Goal: Transaction & Acquisition: Purchase product/service

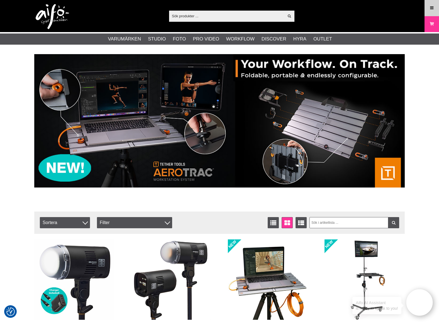
click at [431, 10] on icon at bounding box center [432, 8] width 5 height 6
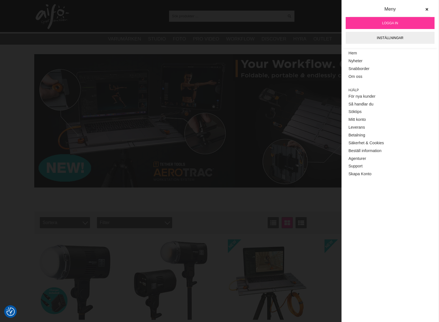
click at [384, 23] on span "Logga in" at bounding box center [391, 23] width 16 height 5
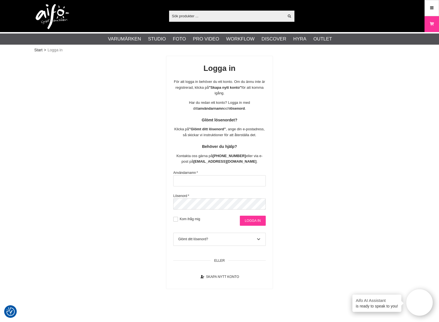
type input "david@goecker.se"
click at [250, 221] on input "Logga in" at bounding box center [253, 221] width 26 height 10
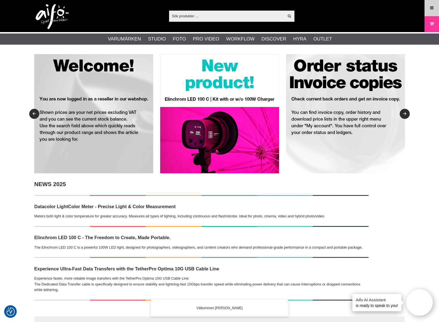
click at [434, 10] on icon at bounding box center [432, 8] width 5 height 6
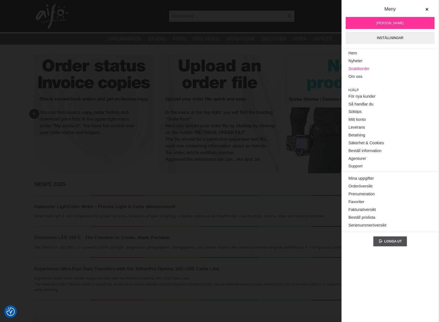
click at [360, 68] on link "Snabborder" at bounding box center [390, 69] width 83 height 8
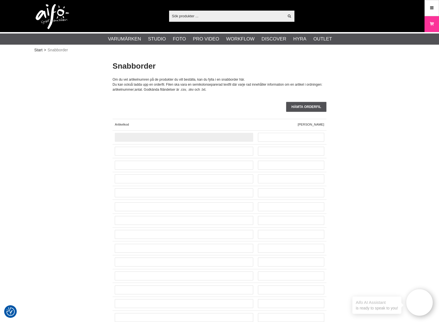
click at [139, 140] on input "text" at bounding box center [184, 137] width 139 height 9
type input "CO-0482"
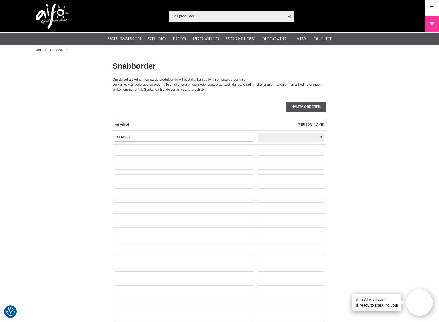
paste input "CO-"
type input "3"
paste input "CO-"
type input "CO-0105"
type input "1"
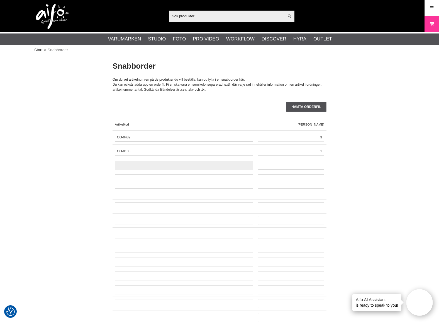
paste input "CO-"
type input "CO-0114"
type input "1"
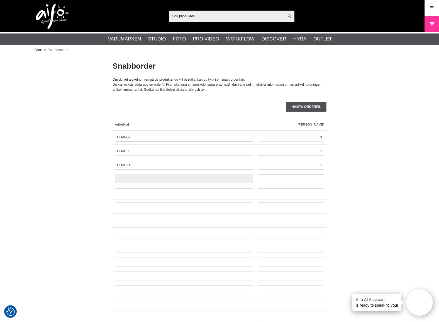
paste input "CO-"
type input "CO-0134"
type input "1"
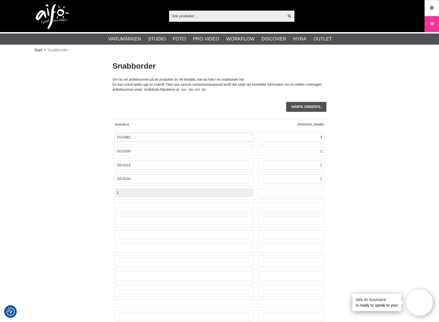
paste input "CO-"
paste input "text"
type input "CO-0150"
type input "2"
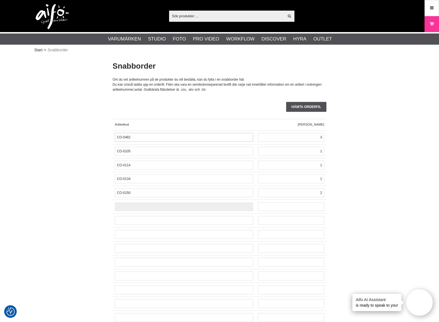
paste input "CO-"
type input "CO-0168"
type input "1"
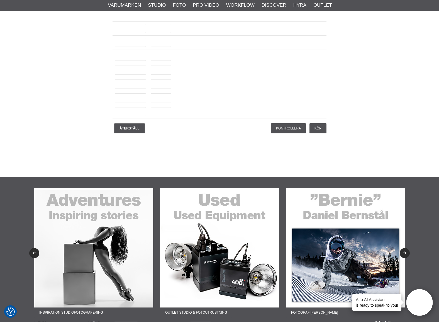
scroll to position [1366, 0]
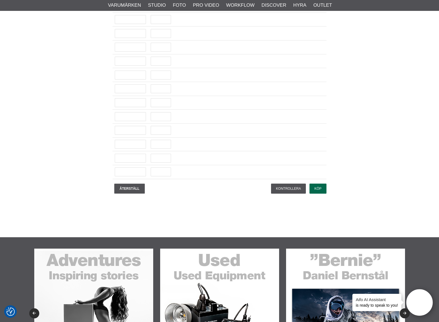
click at [320, 189] on input "Köp" at bounding box center [318, 188] width 17 height 10
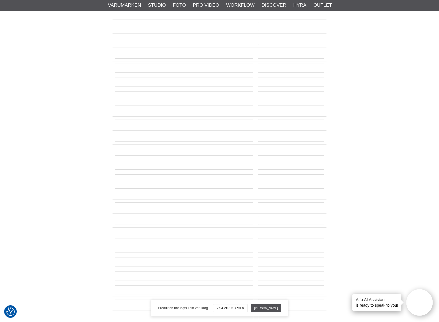
scroll to position [0, 0]
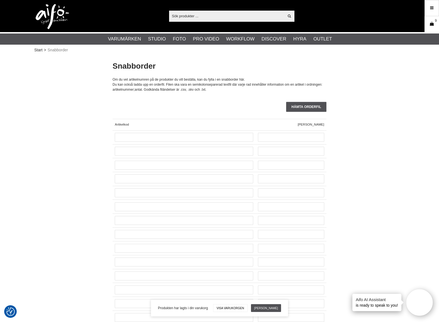
click at [431, 22] on icon at bounding box center [432, 24] width 6 height 6
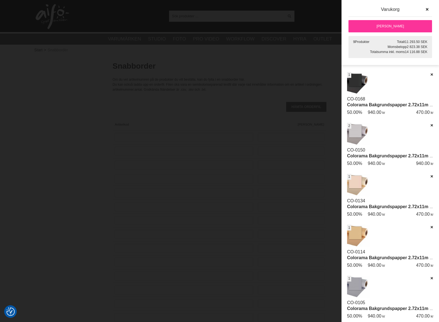
click at [389, 25] on link "[PERSON_NAME]" at bounding box center [391, 26] width 84 height 12
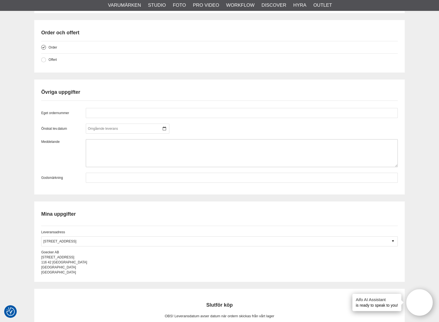
scroll to position [502, 0]
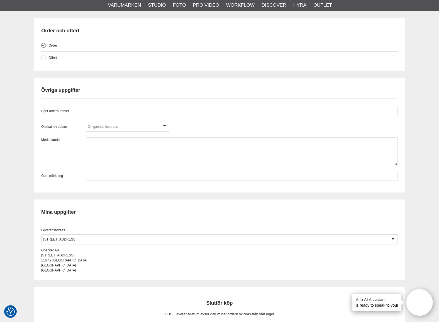
drag, startPoint x: 415, startPoint y: 147, endPoint x: 401, endPoint y: 144, distance: 14.5
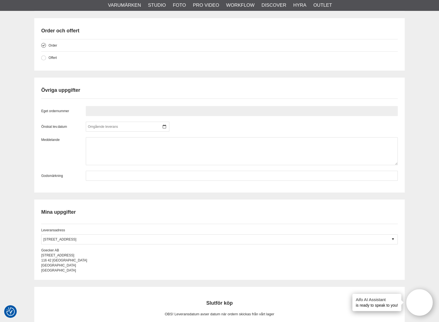
click at [119, 110] on input "text" at bounding box center [242, 111] width 312 height 10
click at [62, 116] on div "Eget ordernummer 69467" at bounding box center [219, 111] width 357 height 10
type input "69467"
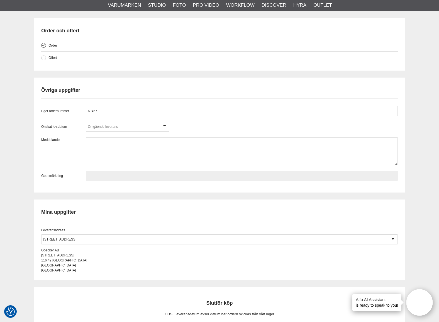
click at [105, 176] on input "text" at bounding box center [242, 176] width 312 height 10
paste input "69467"
type input "69467"
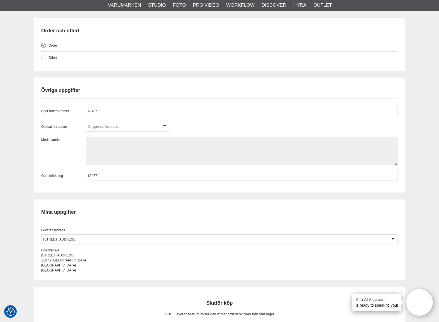
click at [108, 158] on textarea at bounding box center [242, 151] width 312 height 28
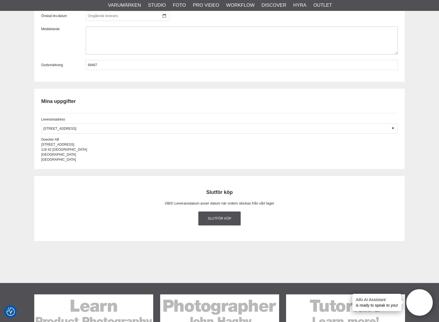
scroll to position [613, 0]
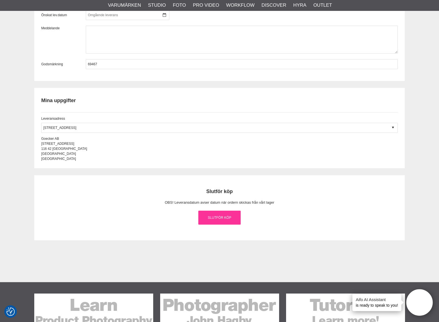
click at [222, 216] on link "Slutför köp" at bounding box center [220, 217] width 42 height 14
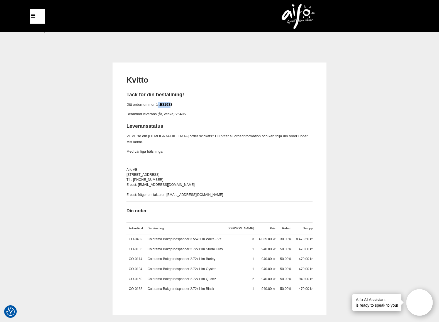
drag, startPoint x: 158, startPoint y: 105, endPoint x: 171, endPoint y: 104, distance: 12.8
click at [171, 104] on p "Ditt ordernummer är: E81938" at bounding box center [220, 105] width 186 height 6
drag, startPoint x: 171, startPoint y: 104, endPoint x: 161, endPoint y: 107, distance: 10.3
click at [161, 107] on p "Ditt ordernummer är: E81938" at bounding box center [220, 105] width 186 height 6
copy link "E81938"
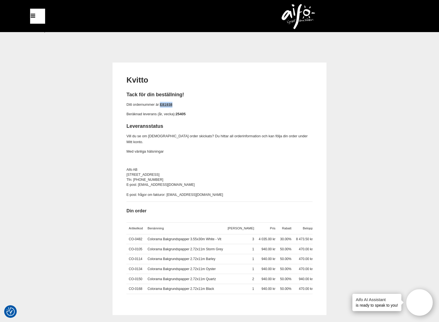
click at [256, 101] on span "Tack för din beställning! Ditt ordernummer är: E81938 Beräknad leverans (år, ve…" at bounding box center [220, 146] width 186 height 111
